Goal: Information Seeking & Learning: Learn about a topic

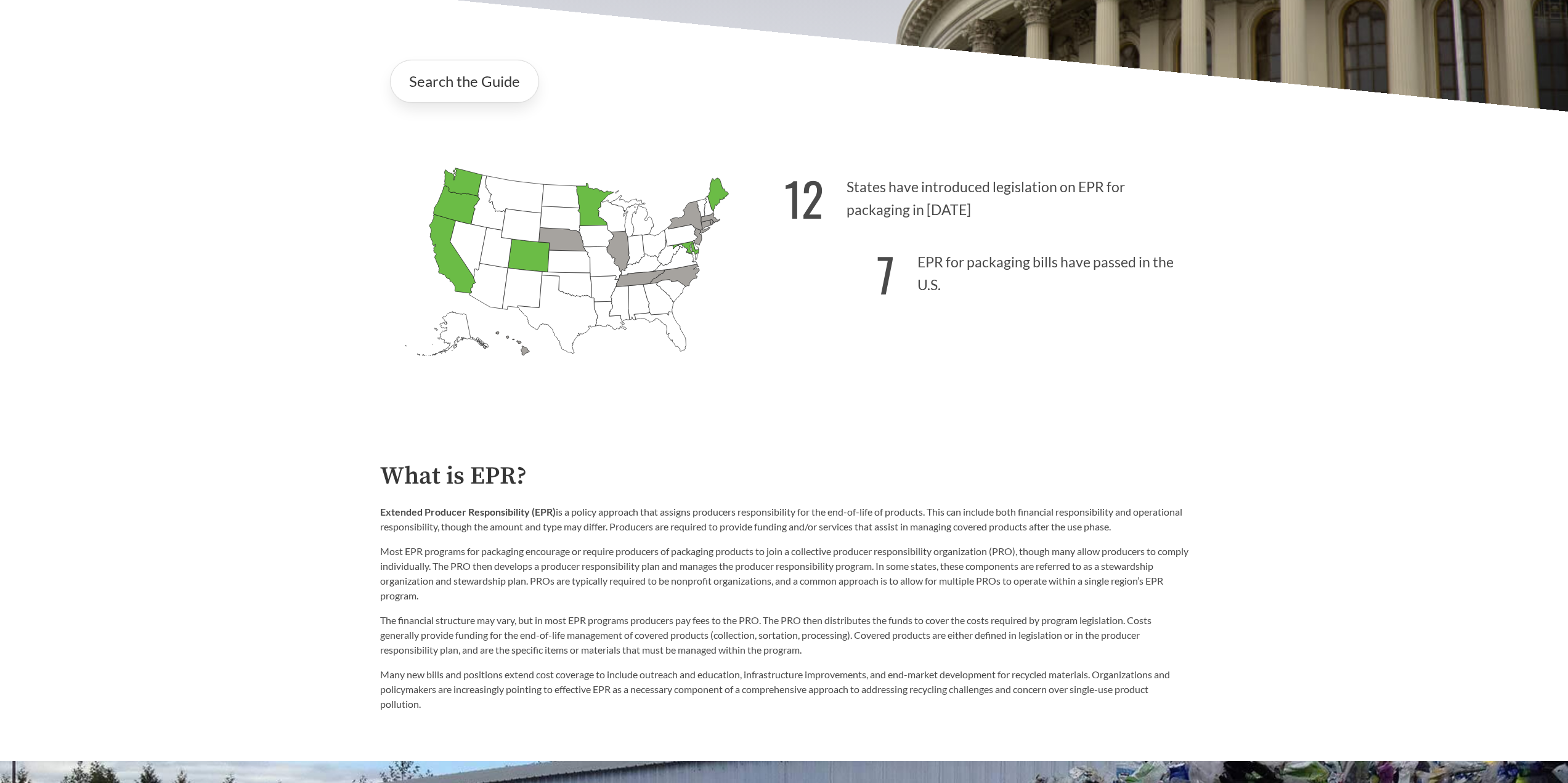
scroll to position [493, 0]
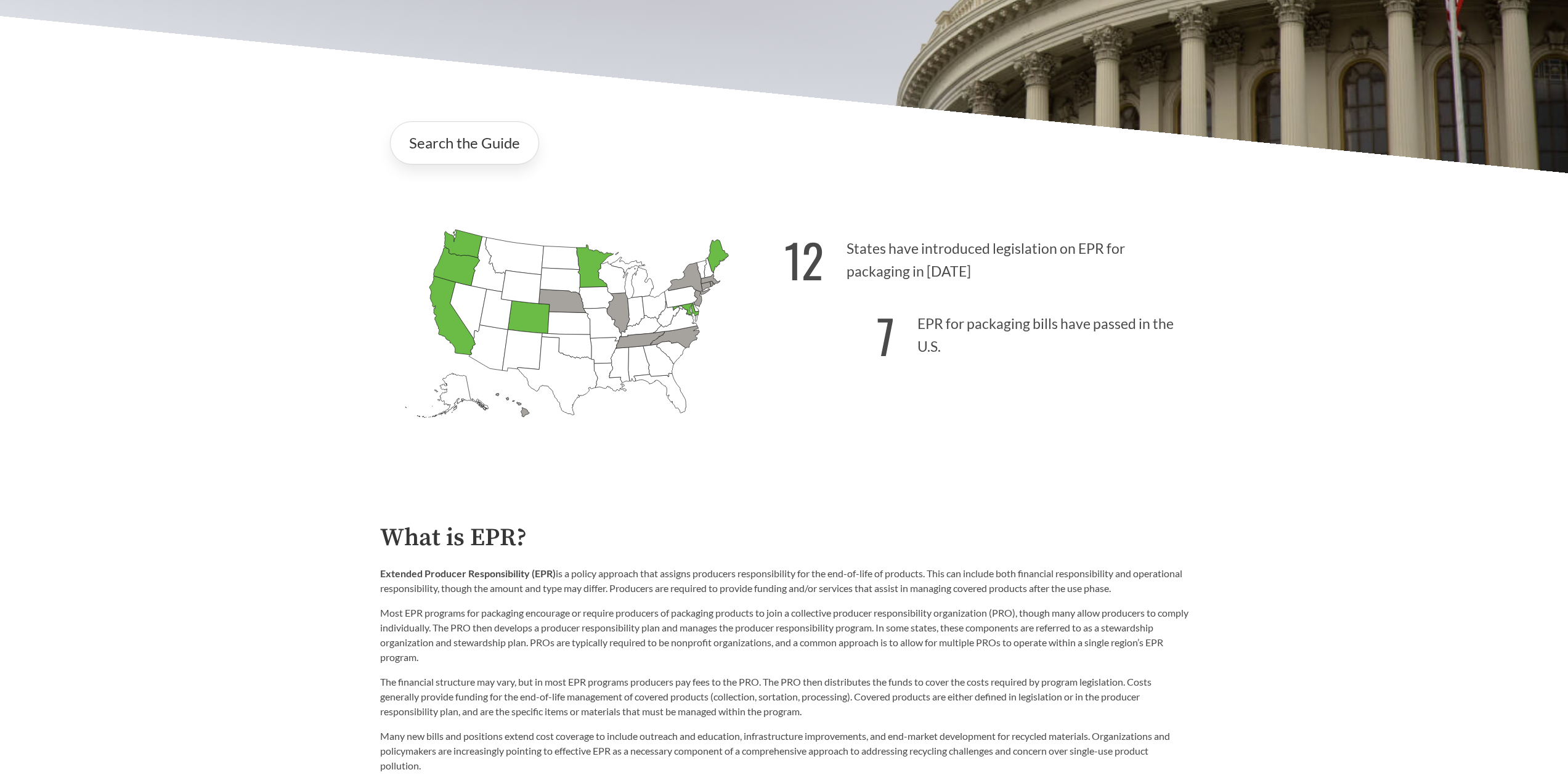
scroll to position [432, 0]
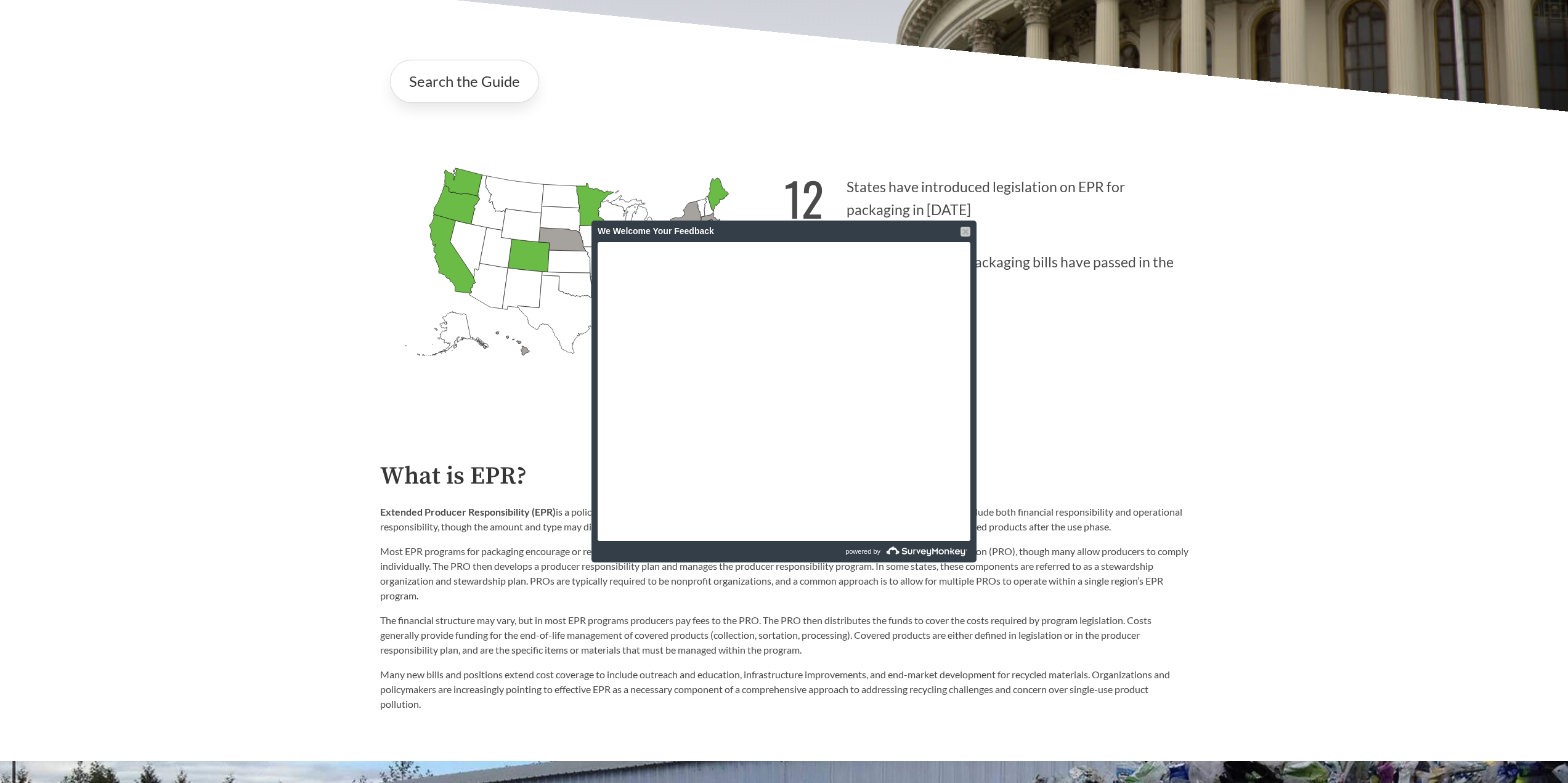
click at [968, 234] on div at bounding box center [965, 231] width 10 height 10
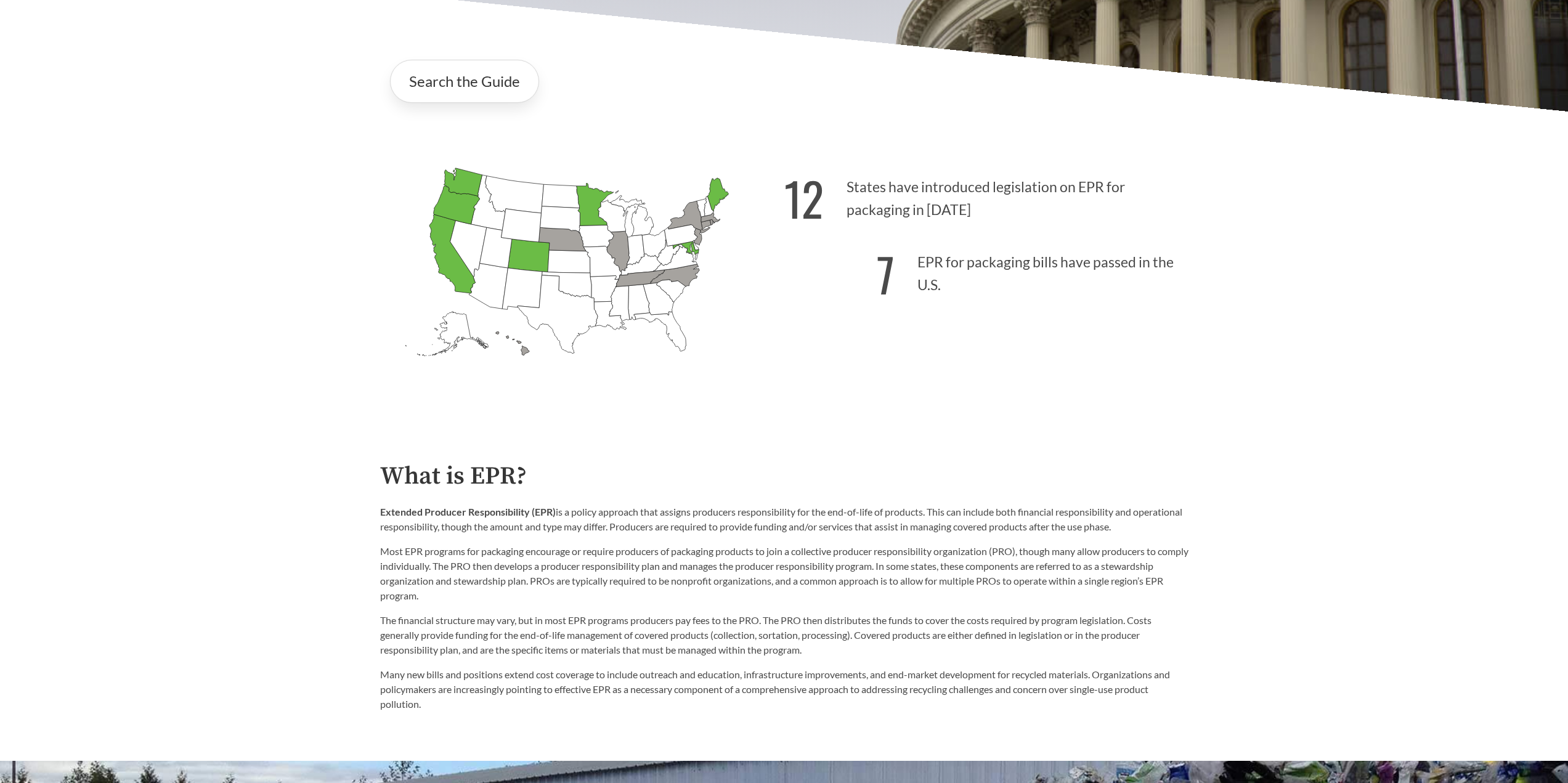
scroll to position [246, 0]
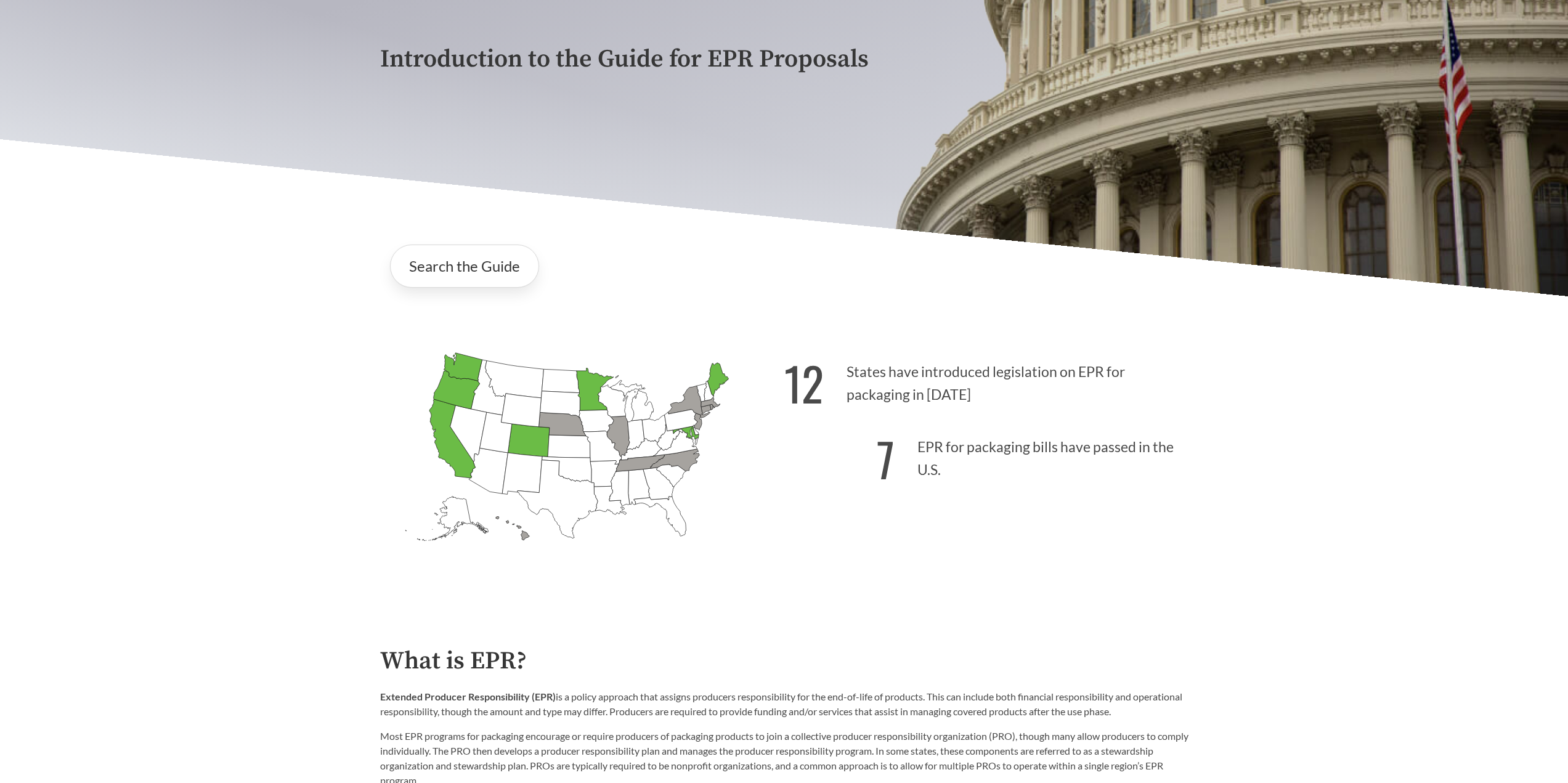
click at [313, 537] on div "Introduction to the Guide for EPR Proposals Search the Guide [US_STATE] Introdu…" at bounding box center [784, 212] width 1568 height 773
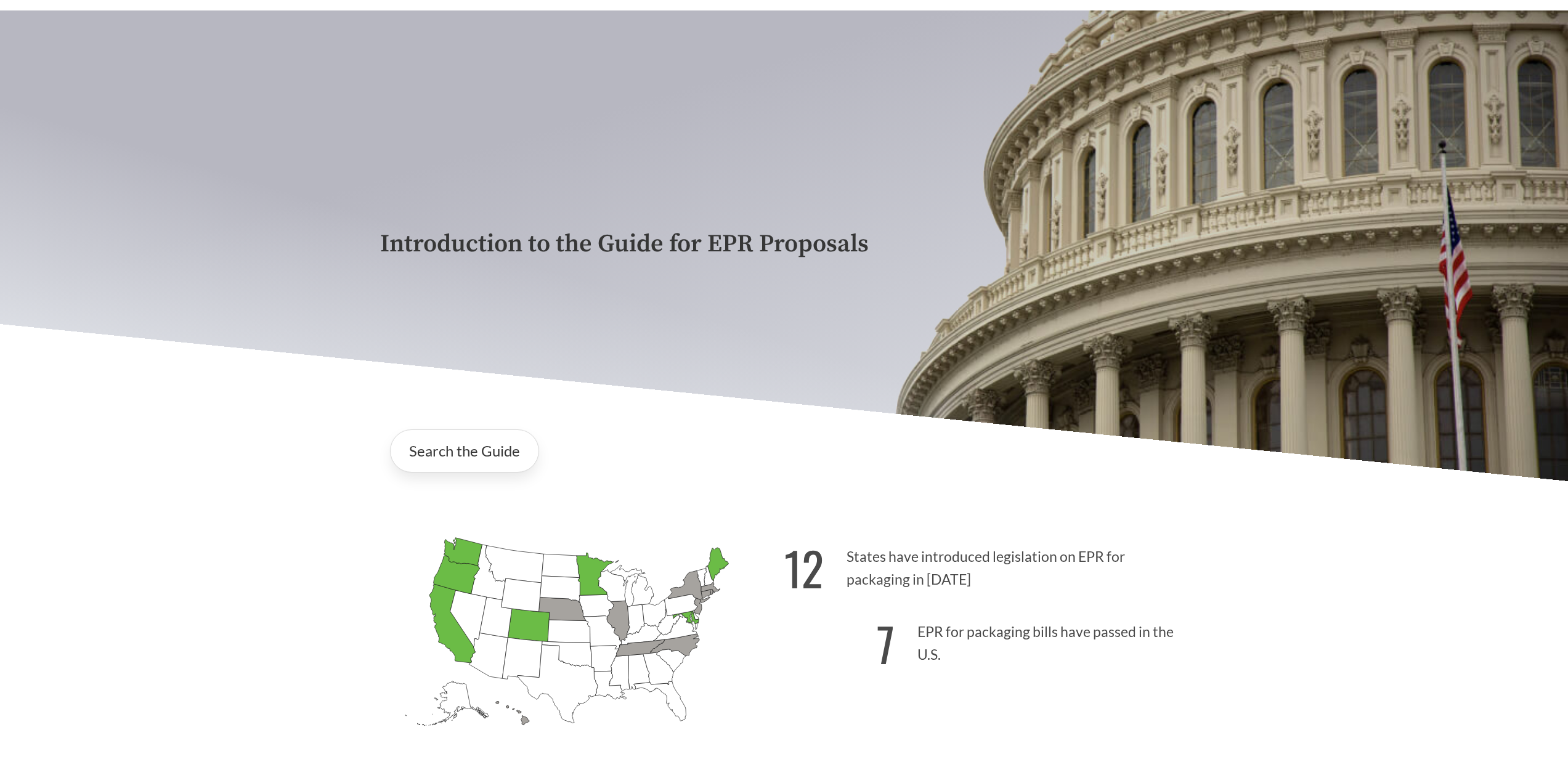
scroll to position [432, 0]
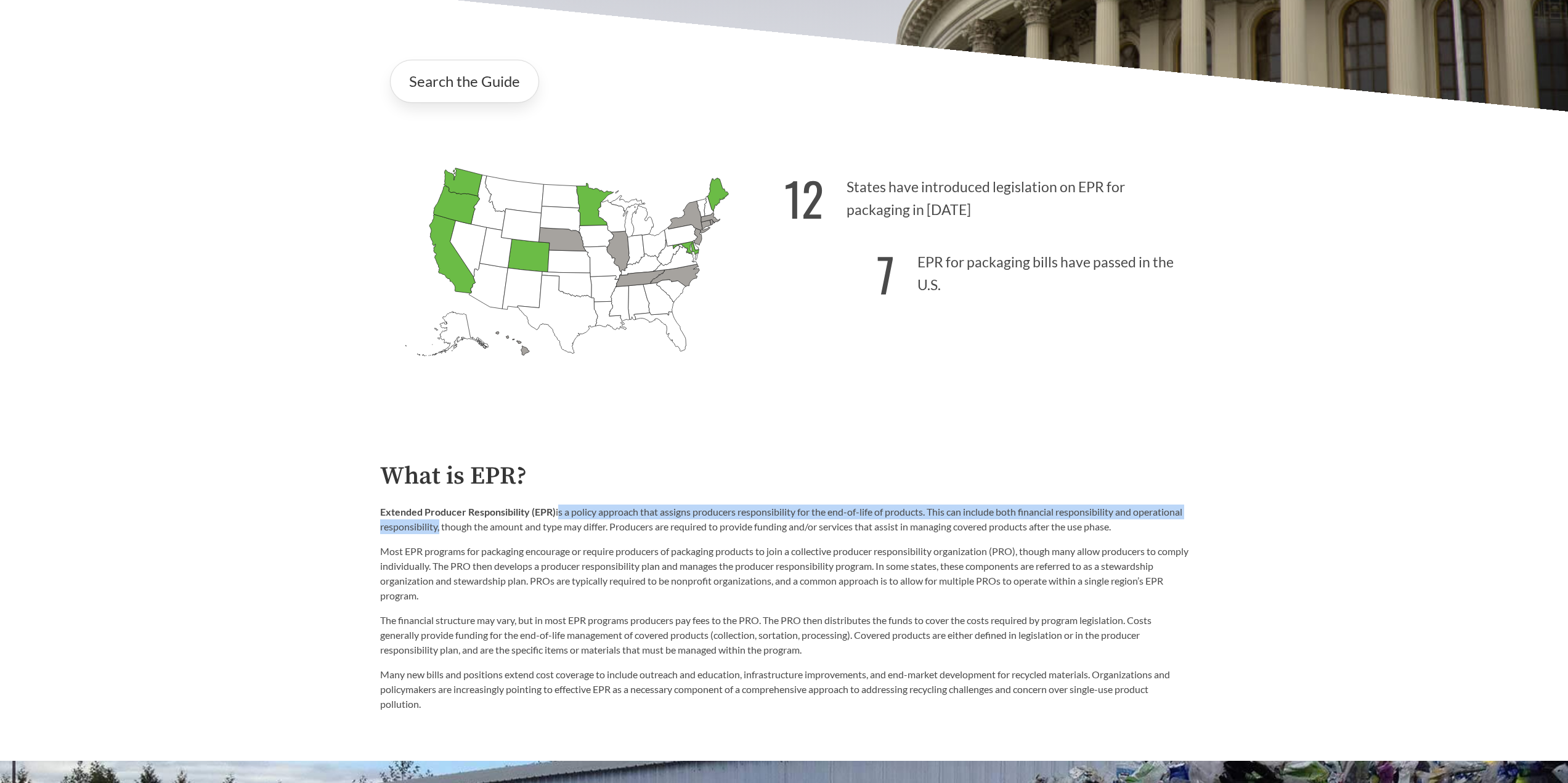
drag, startPoint x: 558, startPoint y: 514, endPoint x: 488, endPoint y: 535, distance: 73.1
click at [488, 535] on p "Extended Producer Responsibility (EPR) is a policy approach that assigns produc…" at bounding box center [784, 519] width 808 height 29
copy p "is a policy approach that assigns producers responsibility for the end-of-life …"
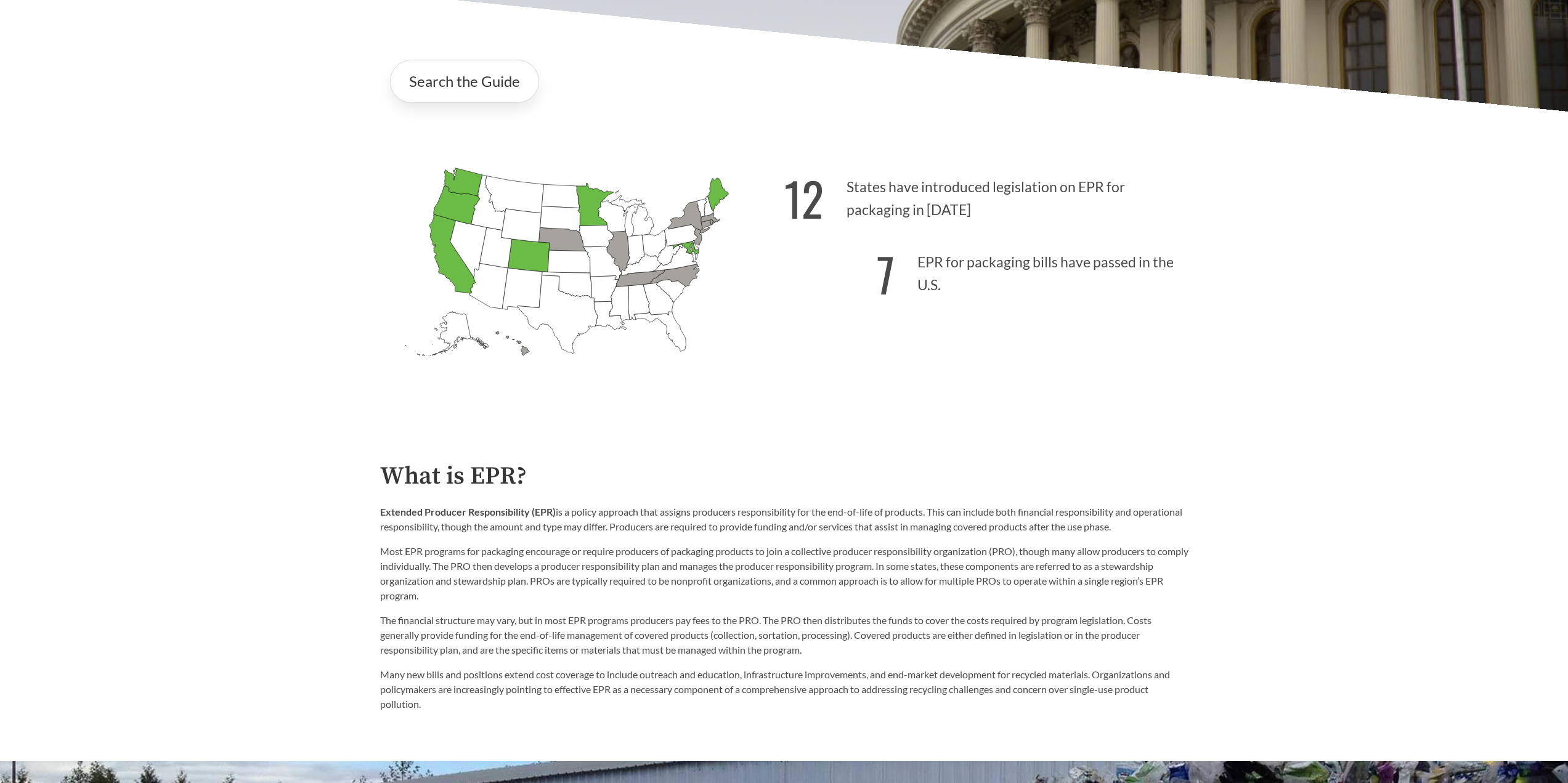
click at [745, 543] on div "Extended Producer Responsibility (EPR) is a policy approach that assigns produc…" at bounding box center [784, 555] width 808 height 99
drag, startPoint x: 665, startPoint y: 531, endPoint x: 1170, endPoint y: 535, distance: 505.0
click at [1170, 535] on p "Extended Producer Responsibility (EPR) is a policy approach that assigns produc…" at bounding box center [784, 519] width 808 height 29
copy p "Producers are required to provide funding and/or services that assist in managi…"
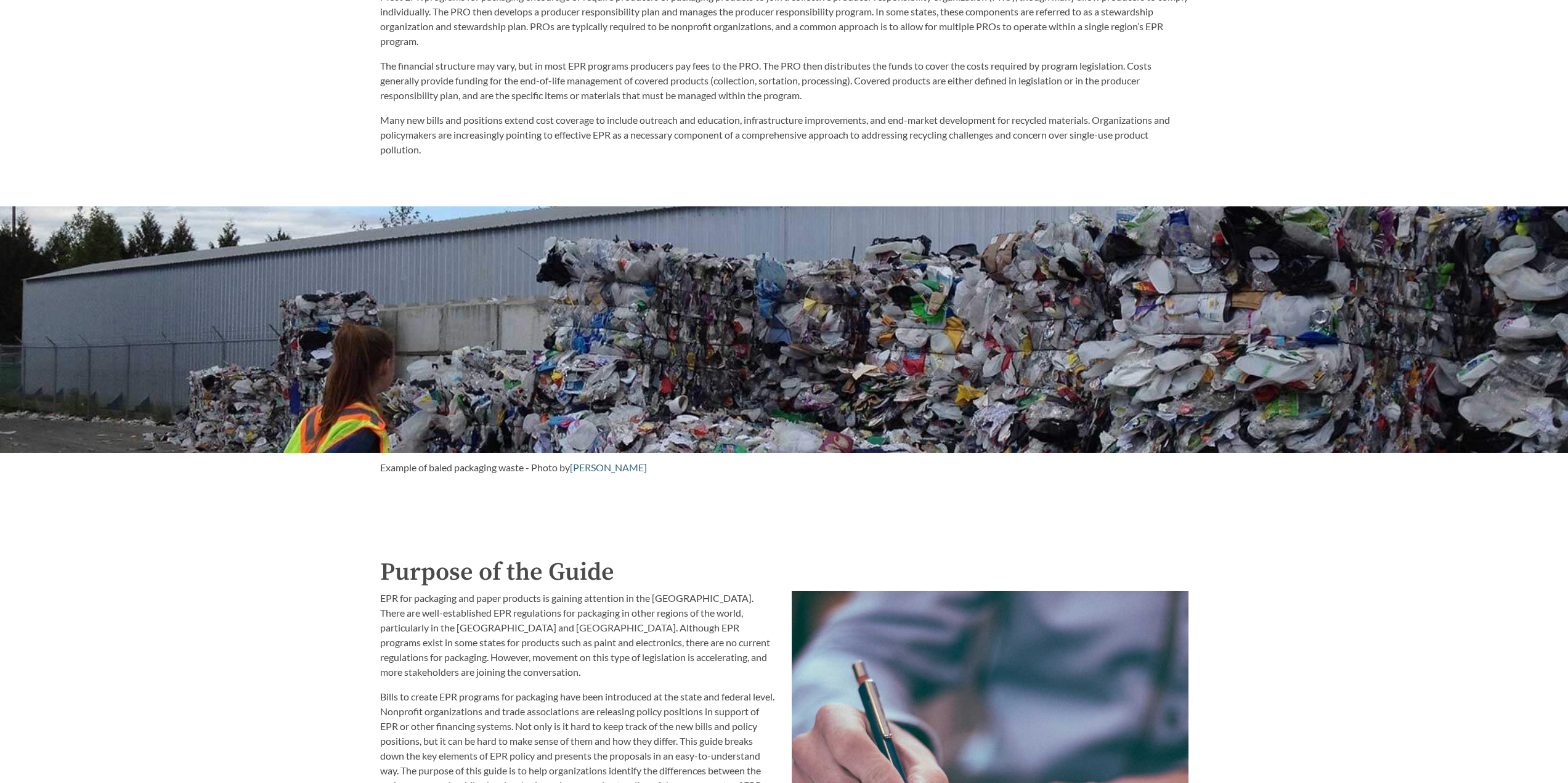
scroll to position [1295, 0]
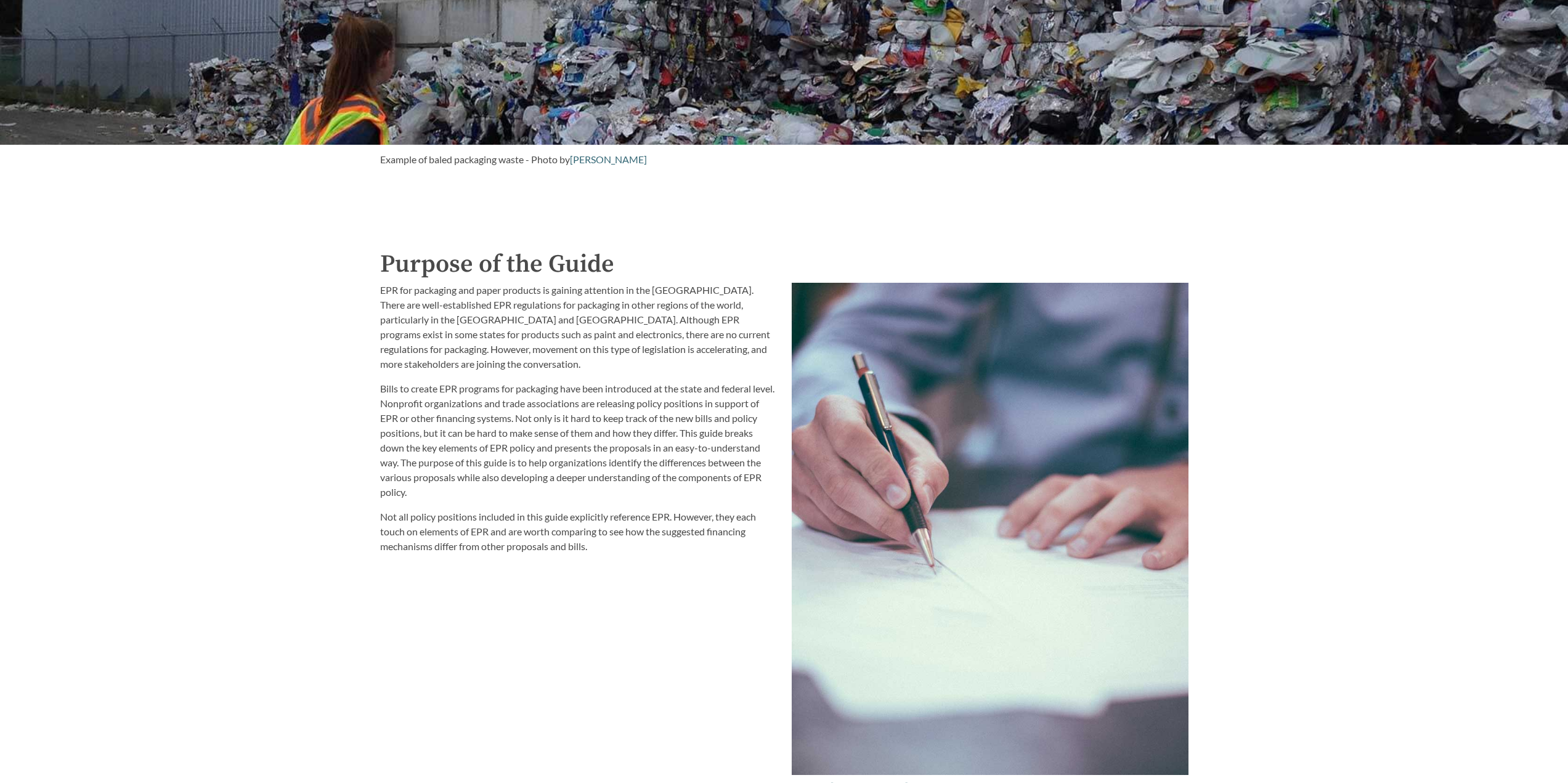
drag, startPoint x: 643, startPoint y: 346, endPoint x: 668, endPoint y: 332, distance: 28.7
click at [648, 343] on p "EPR for packaging and paper products is gaining attention in the [GEOGRAPHIC_DA…" at bounding box center [578, 326] width 397 height 88
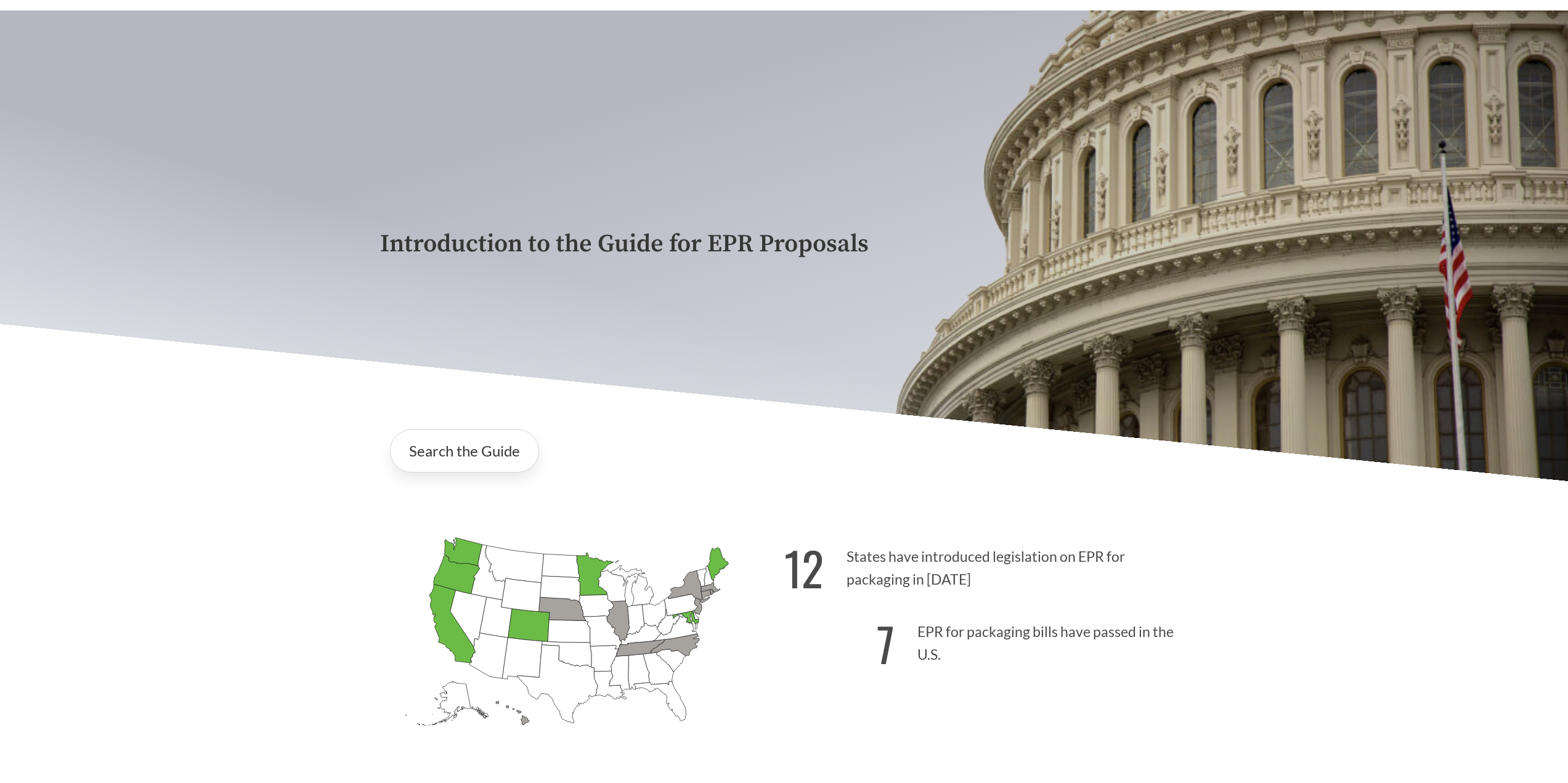
scroll to position [0, 0]
